Goal: Check status: Check status

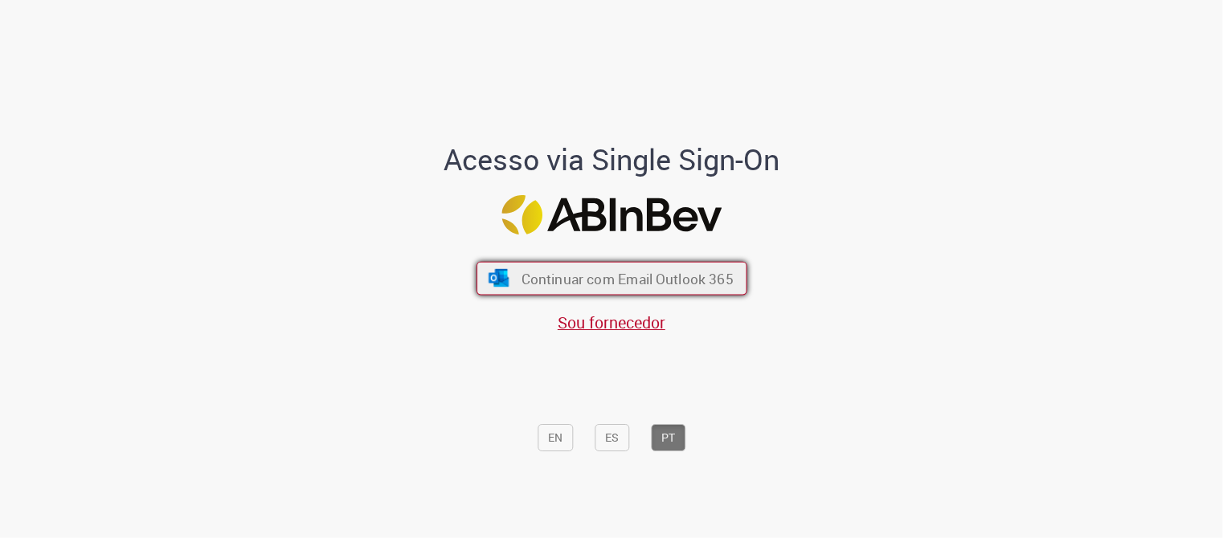
click at [615, 279] on span "Continuar com Email Outlook 365" at bounding box center [627, 278] width 212 height 18
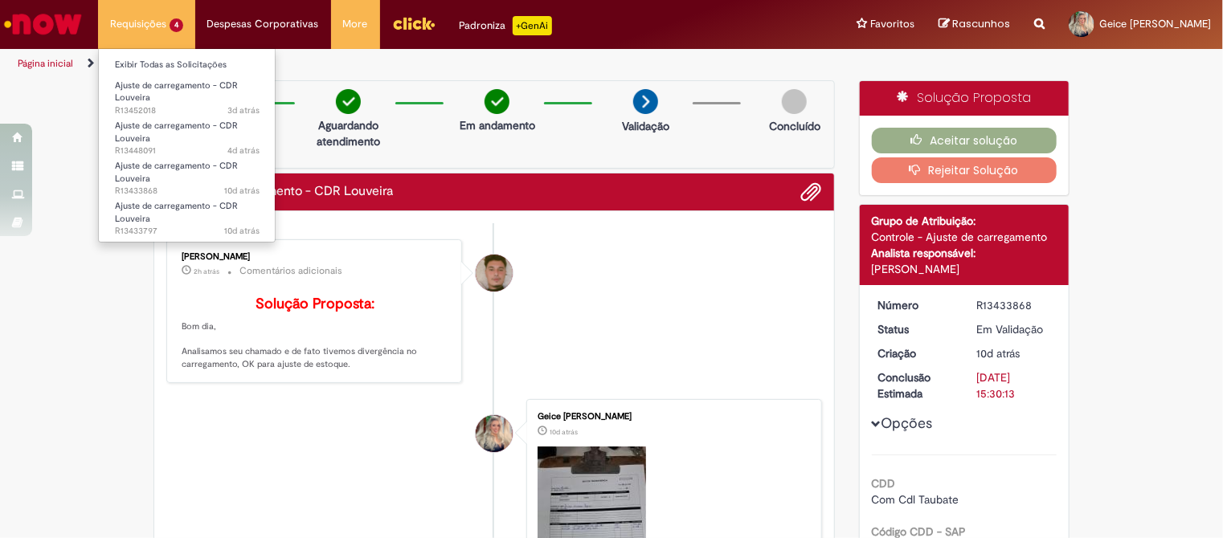
click at [144, 30] on li "Requisições 4 Exibir Todas as Solicitações Ajuste de carregamento - CDR Louveir…" at bounding box center [146, 24] width 97 height 48
click at [131, 213] on span "Ajuste de carregamento - CDR Louveira" at bounding box center [176, 212] width 123 height 25
click at [190, 212] on link "Ajuste de carregamento - CDR Louveira 10d atrás 10 dias atrás R13433797" at bounding box center [187, 215] width 177 height 35
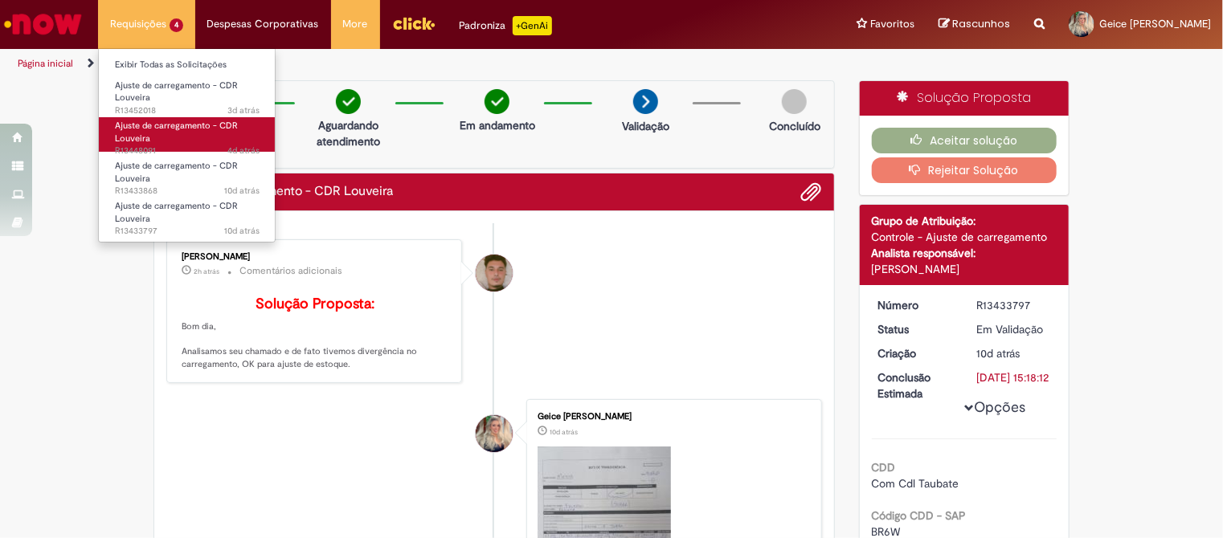
click at [167, 140] on link "Ajuste de carregamento - CDR Louveira 4d atrás 4 dias atrás R13448091" at bounding box center [187, 134] width 177 height 35
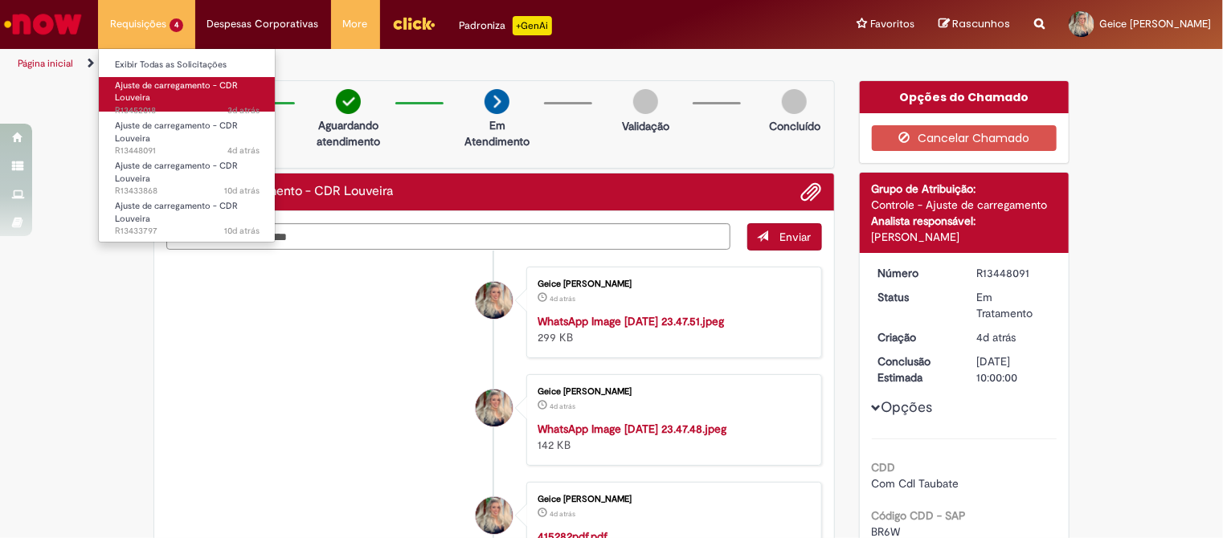
click at [163, 92] on link "Ajuste de carregamento - CDR Louveira 3d atrás 3 dias atrás R13452018" at bounding box center [187, 94] width 177 height 35
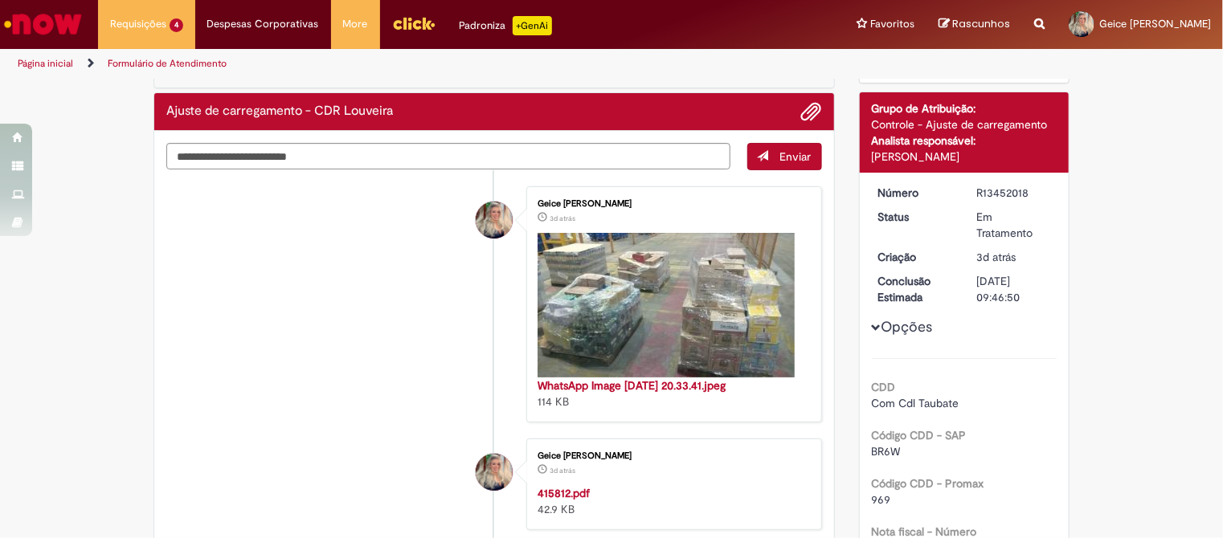
scroll to position [172, 0]
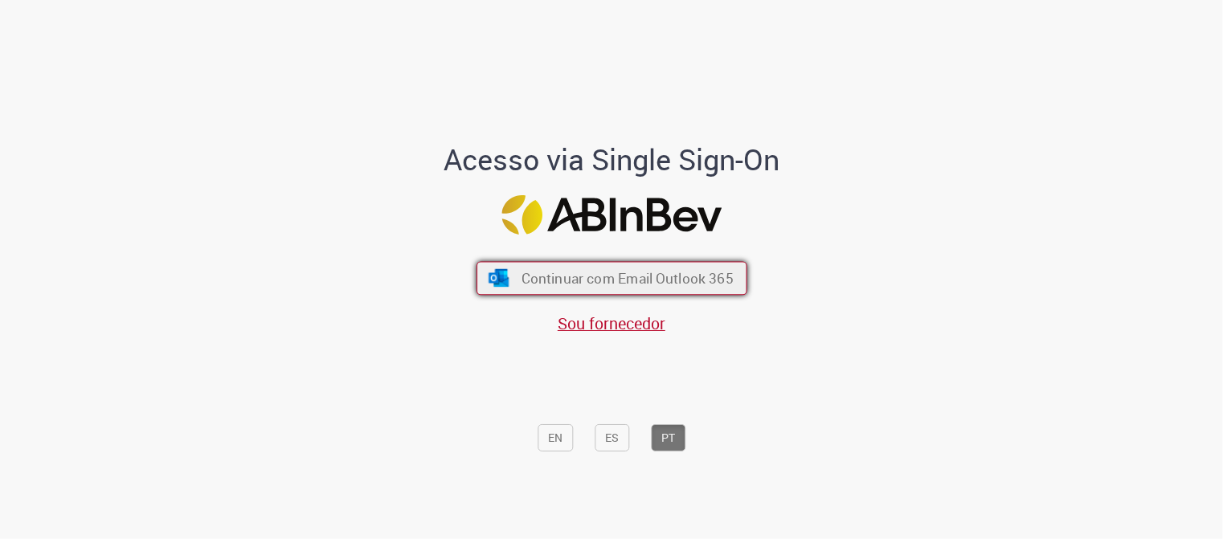
click at [630, 280] on span "Continuar com Email Outlook 365" at bounding box center [627, 278] width 212 height 18
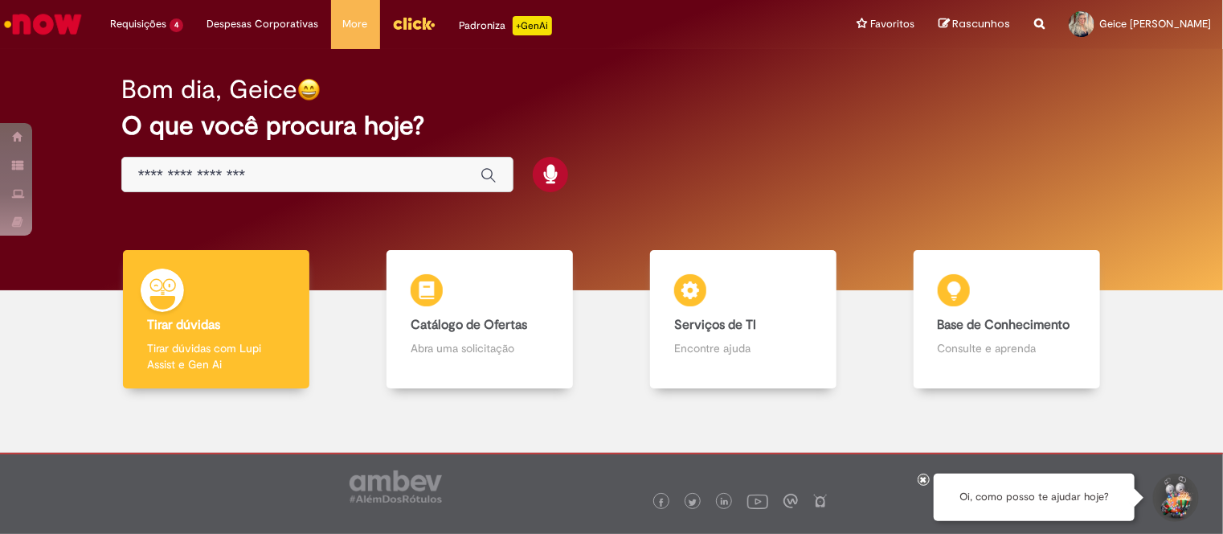
click at [407, 22] on img "Menu Cabeçalho" at bounding box center [413, 23] width 43 height 24
